Goal: Submit feedback/report problem

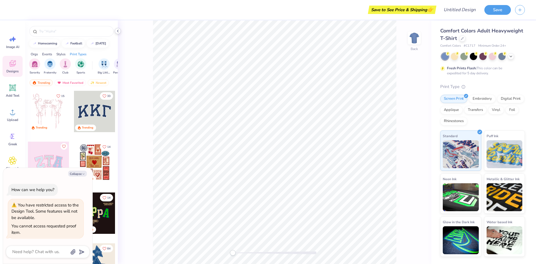
click at [116, 30] on icon at bounding box center [118, 31] width 4 height 4
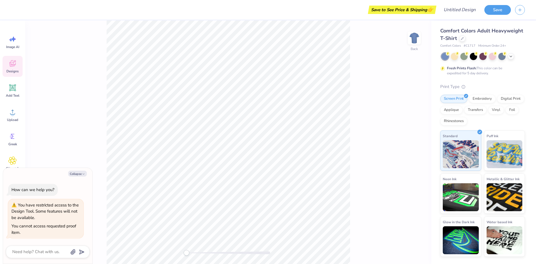
click at [78, 170] on div "Collapse How can we help you? You have restricted access to the Design Tool. So…" at bounding box center [47, 216] width 89 height 96
click at [78, 173] on button "Collapse" at bounding box center [77, 173] width 19 height 6
type textarea "x"
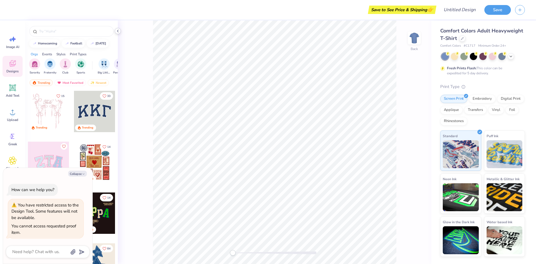
click at [117, 30] on icon at bounding box center [118, 31] width 4 height 4
type textarea "x"
